Goal: Information Seeking & Learning: Learn about a topic

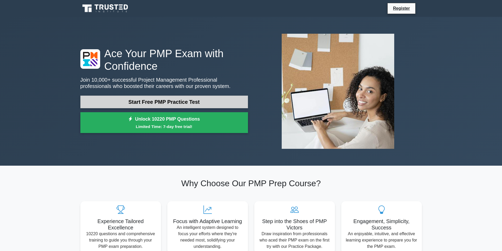
click at [191, 102] on link "Start Free PMP Practice Test" at bounding box center [164, 102] width 168 height 13
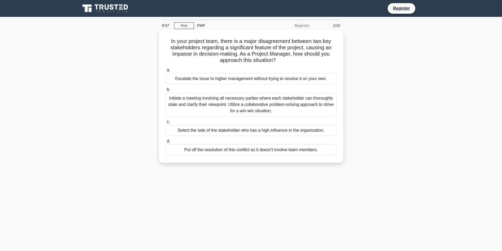
click at [203, 79] on div "Escalate the issue to higher management without trying to resolve it on your ow…" at bounding box center [251, 78] width 171 height 11
click at [166, 72] on input "a. Escalate the issue to higher management without trying to resolve it on your…" at bounding box center [166, 70] width 0 height 3
